Goal: Contribute content

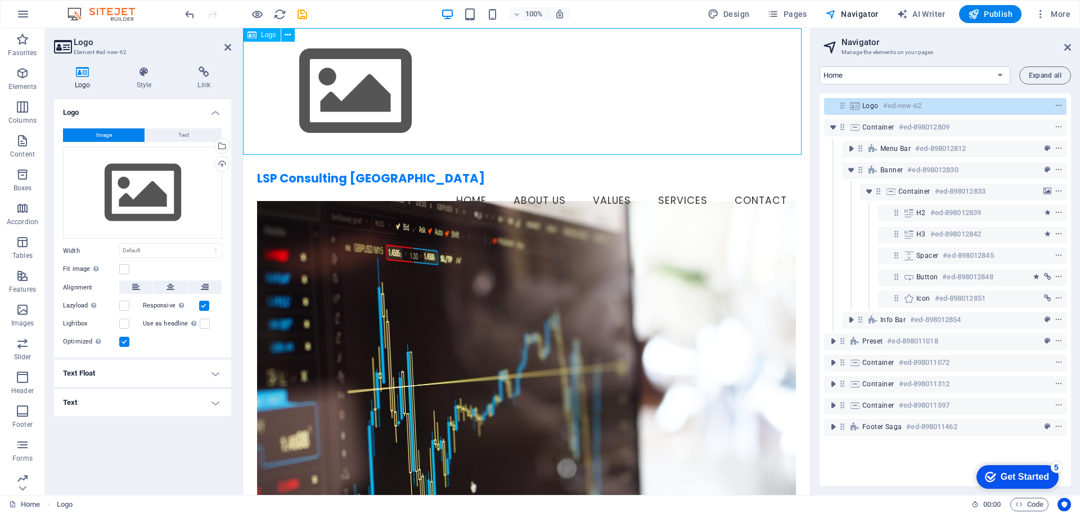
click at [337, 105] on div at bounding box center [526, 91] width 567 height 127
click at [257, 32] on div "Logo" at bounding box center [262, 35] width 38 height 14
click at [289, 36] on icon at bounding box center [288, 35] width 6 height 12
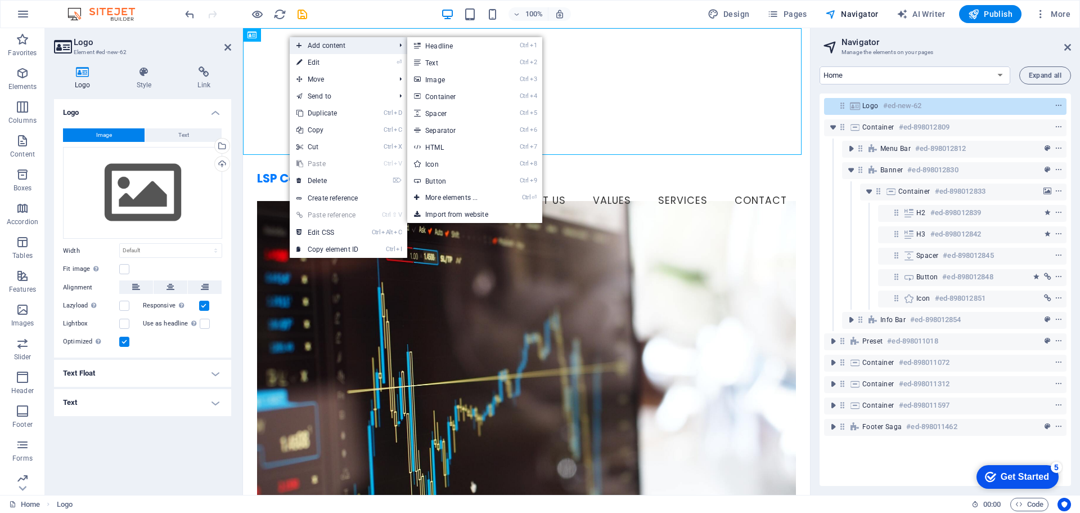
click at [325, 46] on span "Add content" at bounding box center [340, 45] width 101 height 17
click at [488, 78] on link "Ctrl 3 Image" at bounding box center [453, 79] width 93 height 17
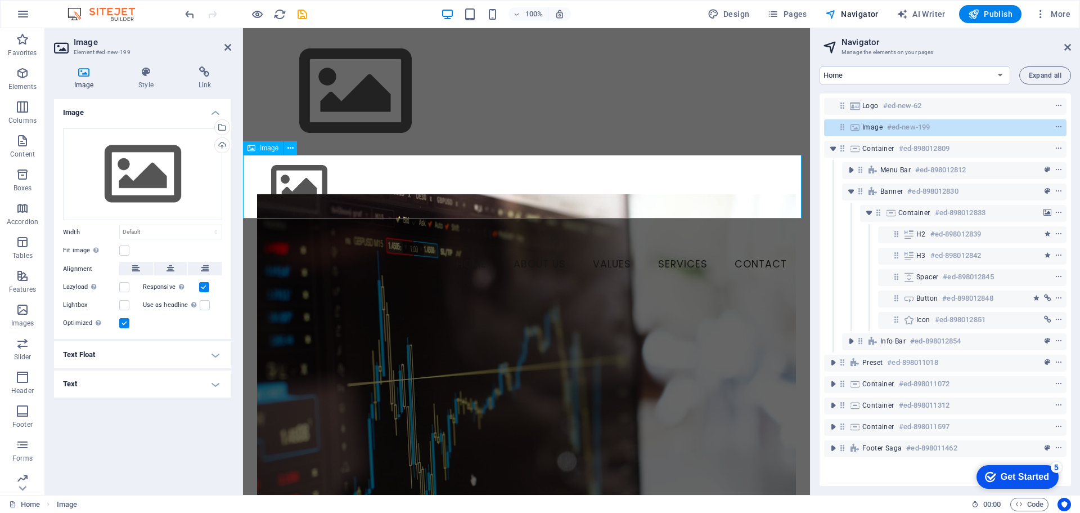
click at [275, 152] on div "Image" at bounding box center [263, 148] width 40 height 14
click at [267, 146] on span "Image" at bounding box center [269, 148] width 19 height 7
click at [222, 125] on div "Select files from the file manager, stock photos, or upload file(s)" at bounding box center [221, 128] width 17 height 17
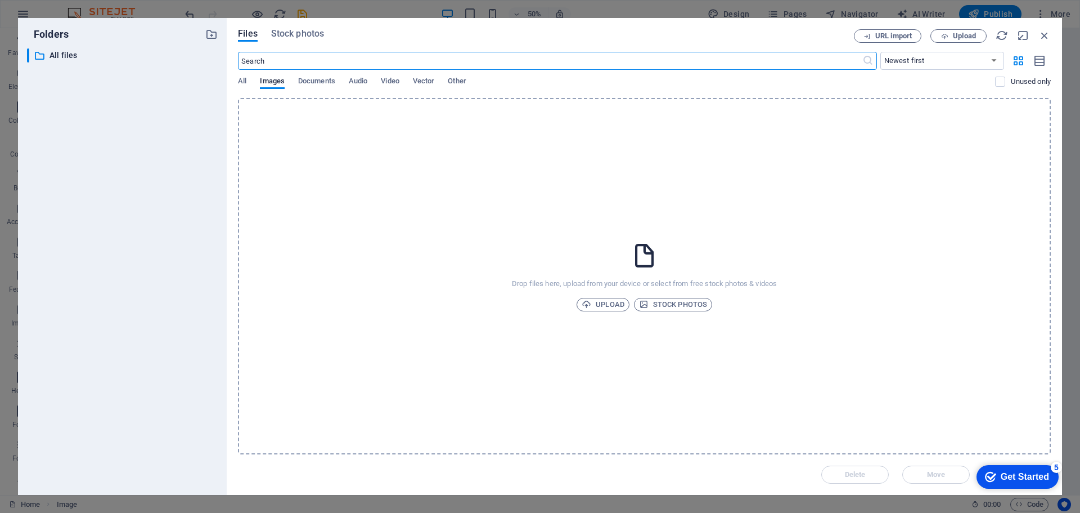
click at [611, 295] on div "Drop files here, upload from your device or select from free stock photos & vid…" at bounding box center [644, 276] width 813 height 356
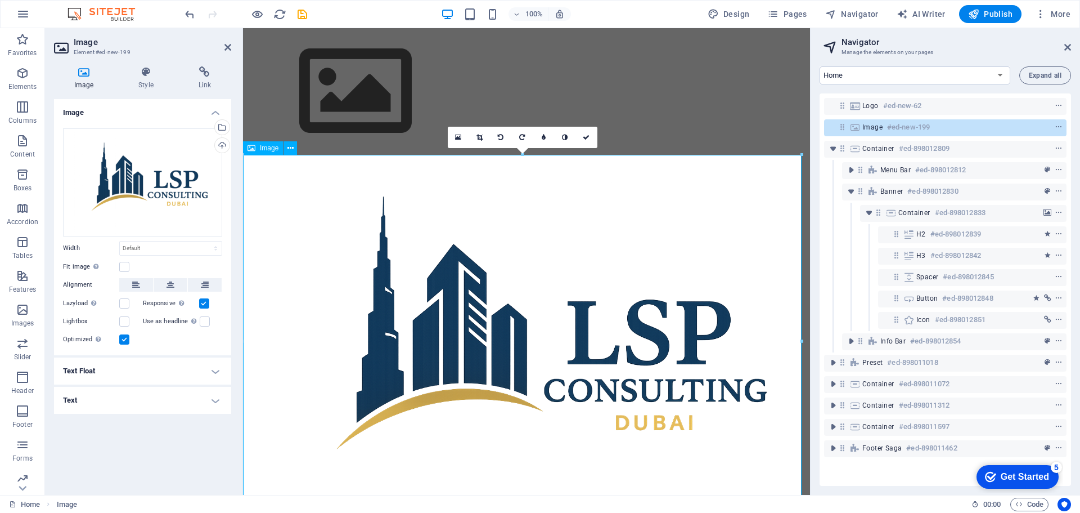
click at [465, 198] on figure at bounding box center [526, 344] width 567 height 378
